Goal: Register for event/course

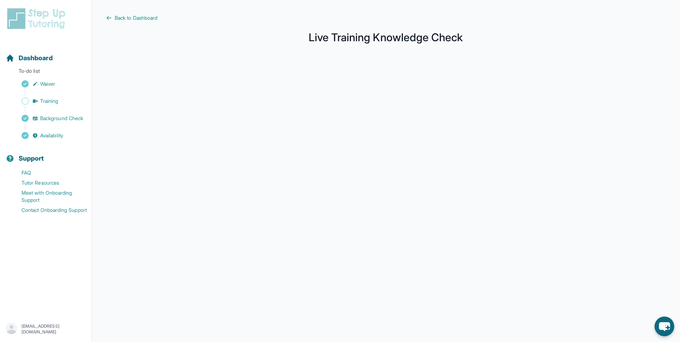
scroll to position [39, 0]
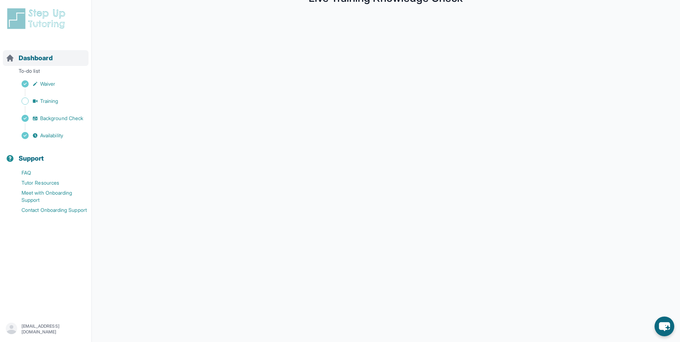
drag, startPoint x: 29, startPoint y: 56, endPoint x: 34, endPoint y: 58, distance: 4.5
click at [29, 56] on span "Dashboard" at bounding box center [36, 58] width 34 height 10
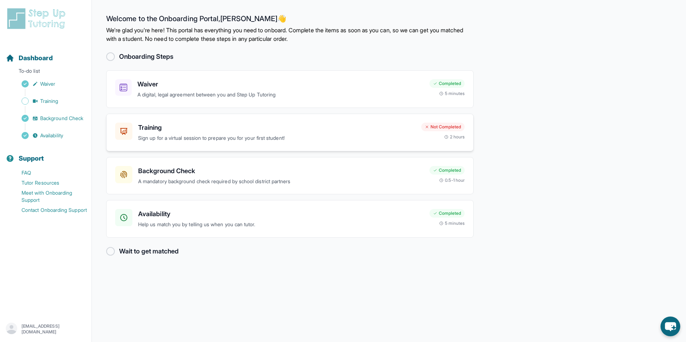
click at [420, 144] on div "Training Sign up for a virtual session to prepare you for your first student! N…" at bounding box center [289, 133] width 367 height 38
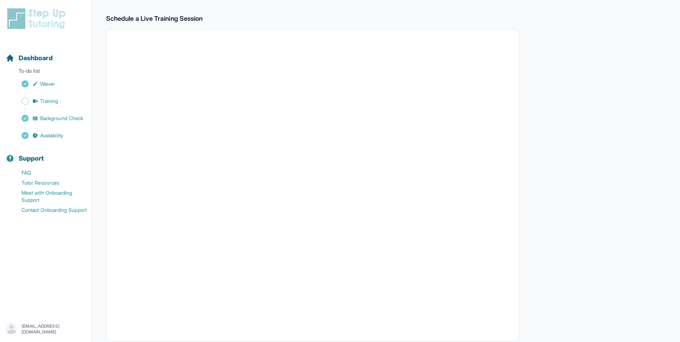
scroll to position [19, 0]
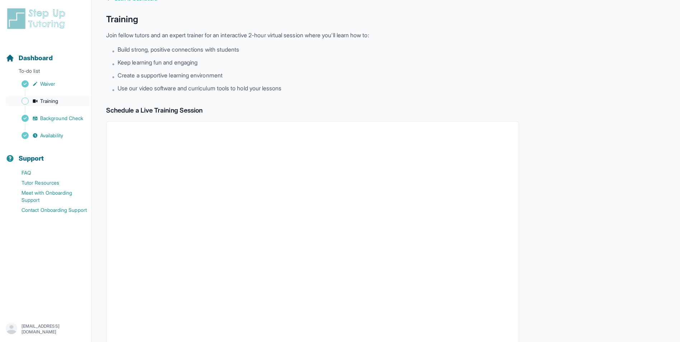
click at [46, 98] on span "Training" at bounding box center [49, 101] width 18 height 7
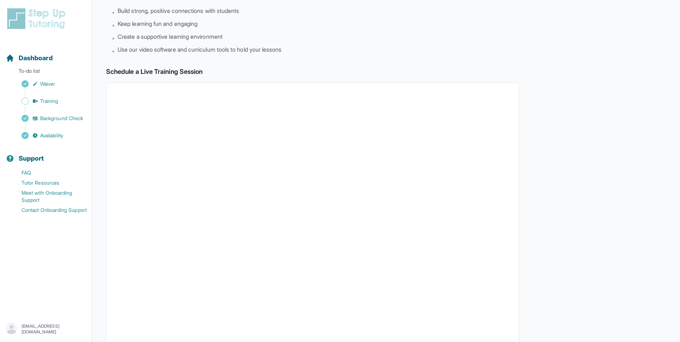
scroll to position [163, 0]
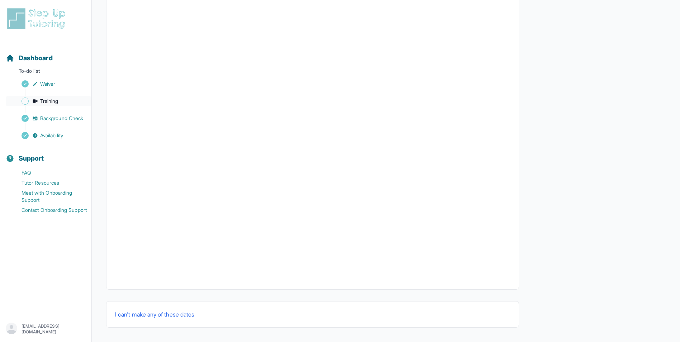
click at [43, 101] on span "Training" at bounding box center [49, 101] width 18 height 7
